Goal: Transaction & Acquisition: Purchase product/service

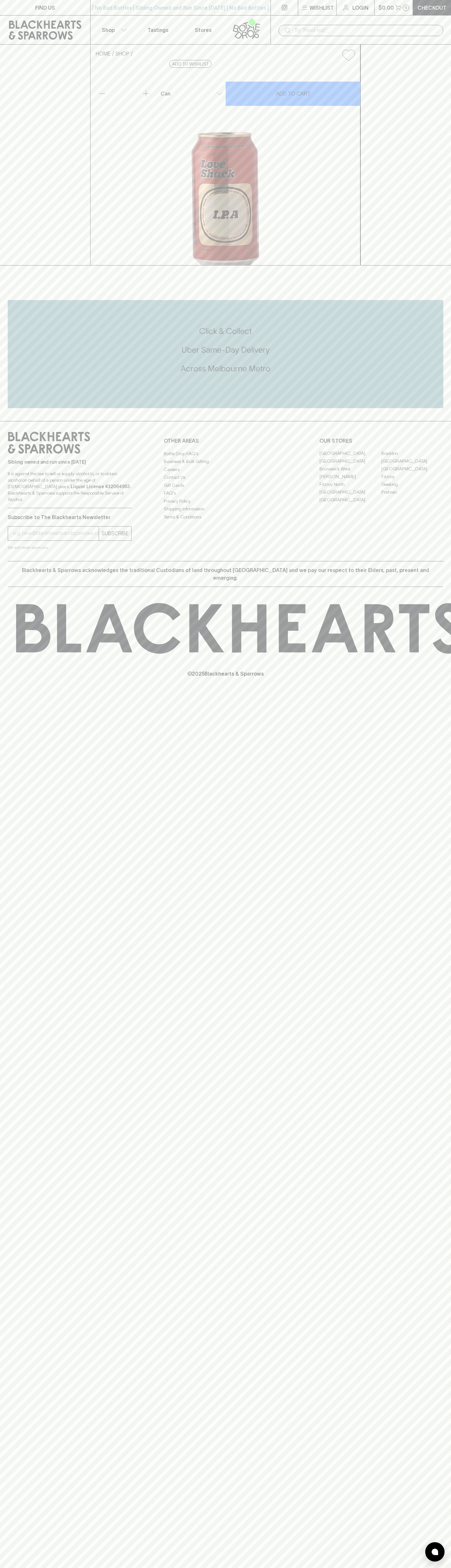
click at [346, 22] on div "​" at bounding box center [361, 30] width 180 height 29
click at [422, 1134] on div "FIND US | No Bad Bottles | Sibling Owned and Run Since [DATE] | No Bad Bottles …" at bounding box center [225, 784] width 451 height 1568
click at [175, 1568] on html "FIND US | No Bad Bottles | Sibling Owned and Run Since 2006 | No Bad Bottles | …" at bounding box center [225, 784] width 451 height 1568
click at [14, 1551] on div "FIND US | No Bad Bottles | Sibling Owned and Run Since 2006 | No Bad Bottles | …" at bounding box center [225, 784] width 451 height 1568
